Goal: Task Accomplishment & Management: Complete application form

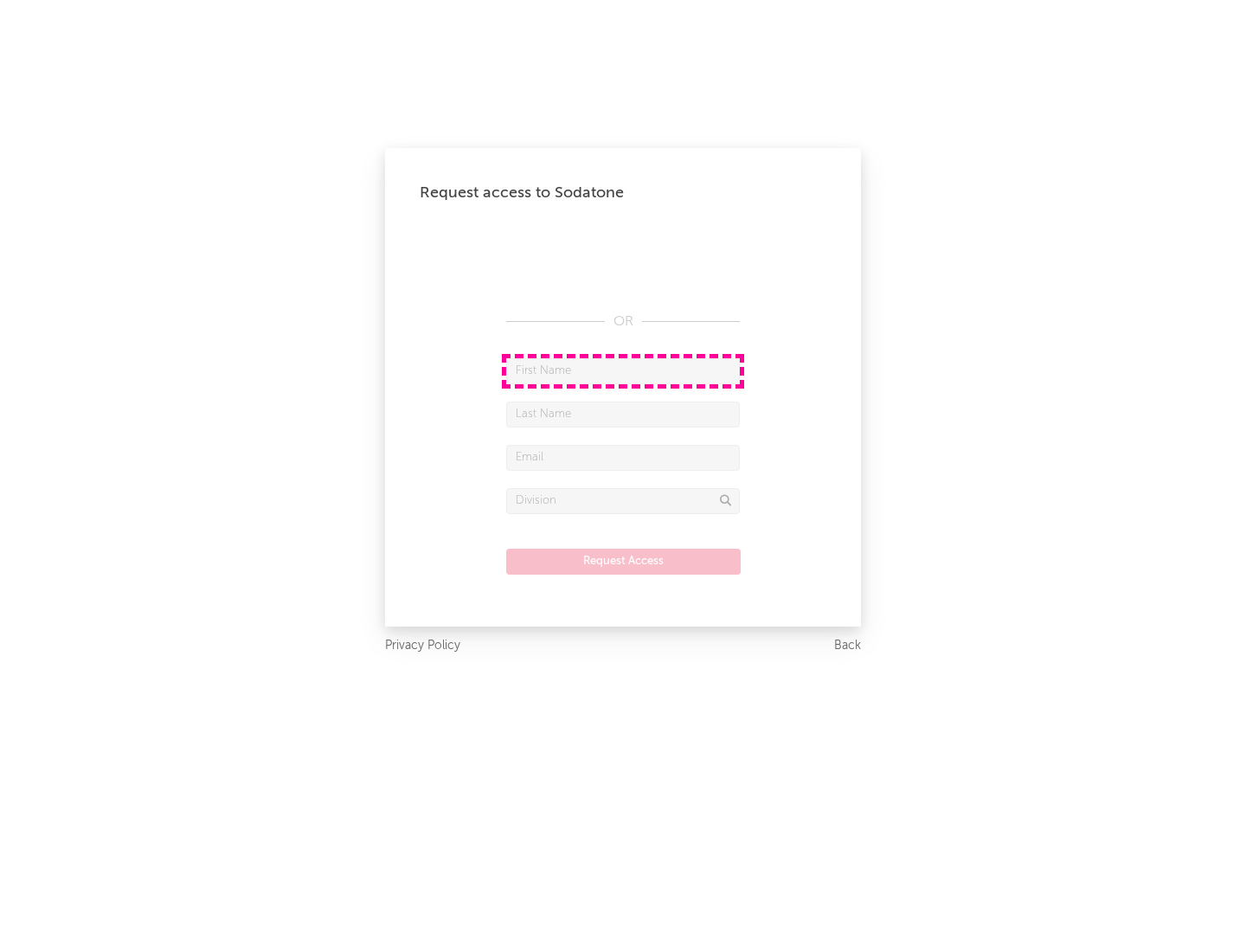
click at [623, 370] on input "text" at bounding box center [623, 371] width 234 height 26
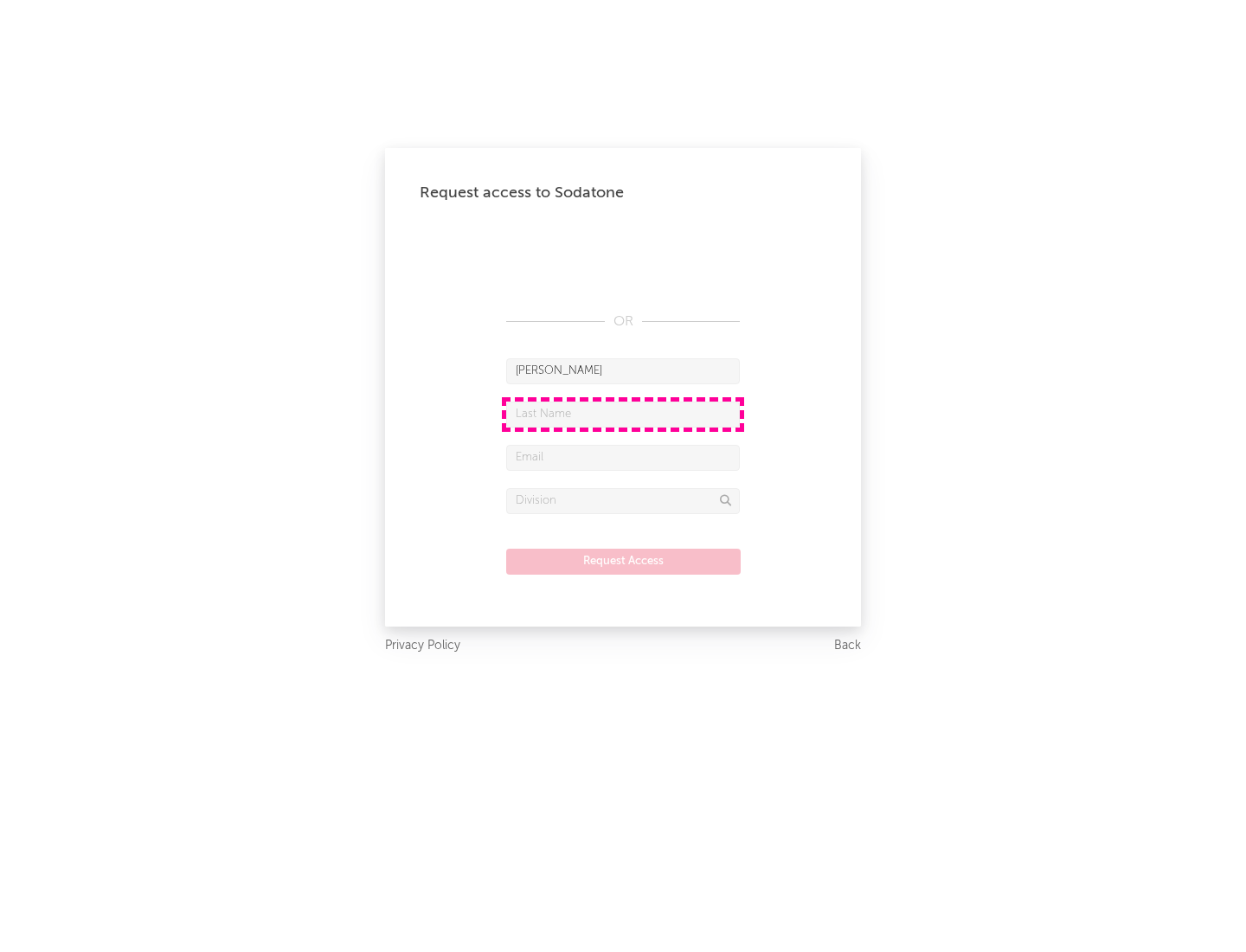
type input "[PERSON_NAME]"
click at [623, 414] on input "text" at bounding box center [623, 414] width 234 height 26
type input "[PERSON_NAME]"
click at [623, 457] on input "text" at bounding box center [623, 457] width 234 height 26
type input "[EMAIL_ADDRESS][DOMAIN_NAME]"
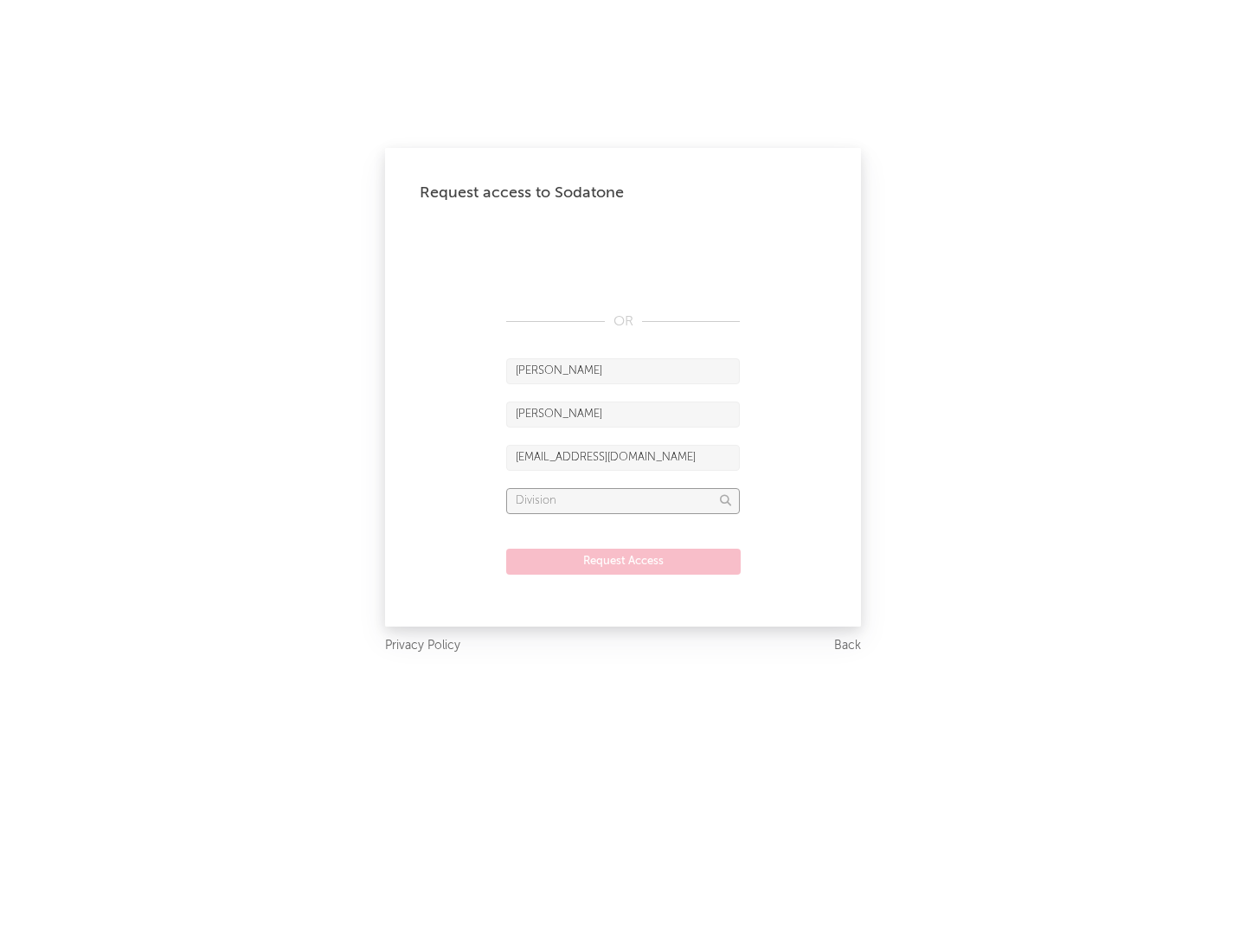
click at [623, 500] on input "text" at bounding box center [623, 501] width 234 height 26
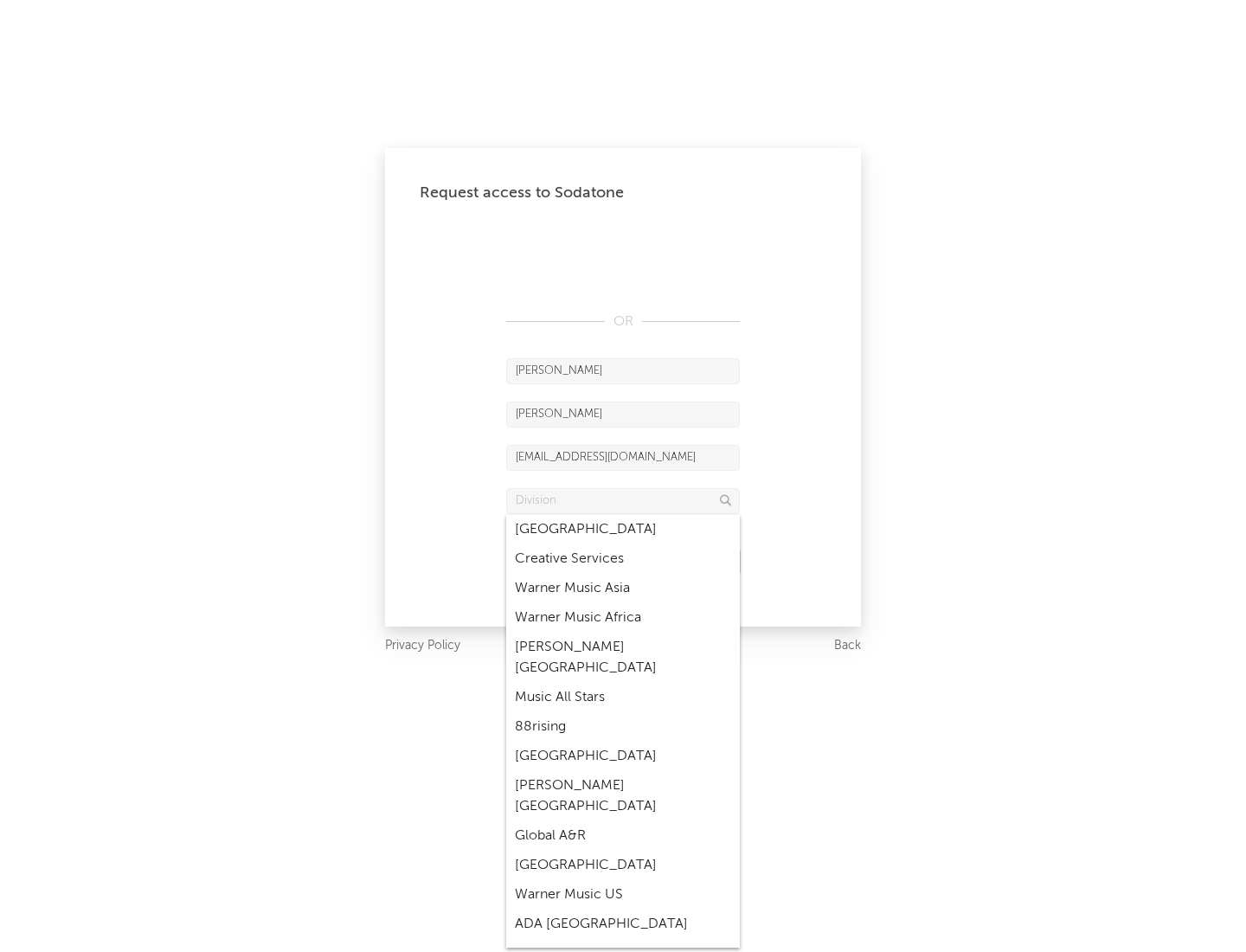
click at [623, 682] on div "Music All Stars" at bounding box center [623, 697] width 234 height 29
type input "Music All Stars"
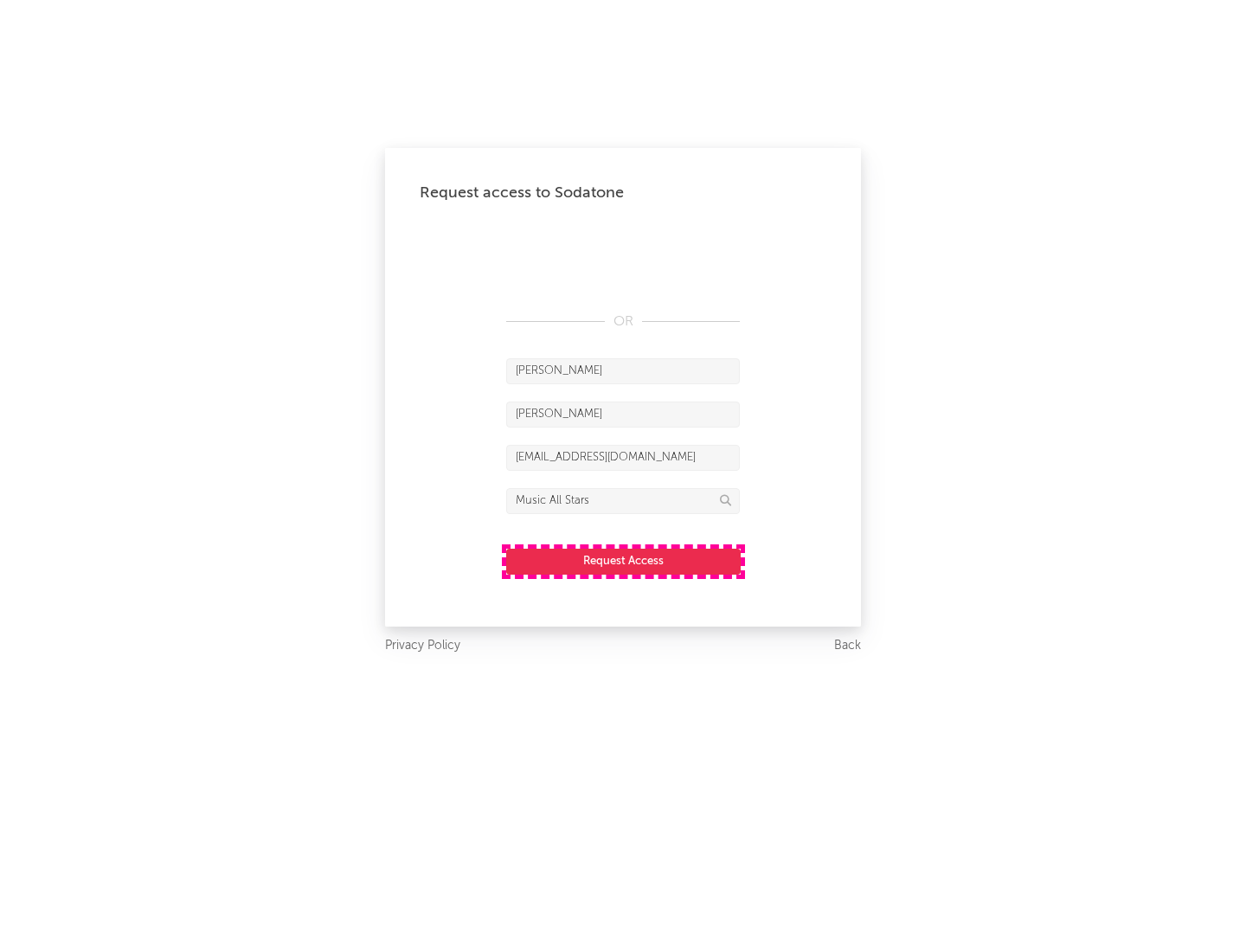
click at [623, 561] on button "Request Access" at bounding box center [623, 561] width 235 height 26
